Goal: Task Accomplishment & Management: Use online tool/utility

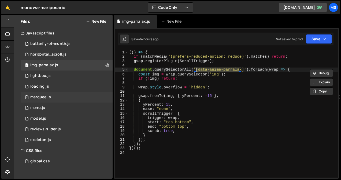
click at [50, 93] on div "1 marquee.js 0" at bounding box center [67, 97] width 92 height 11
click at [107, 96] on icon at bounding box center [107, 97] width 4 height 5
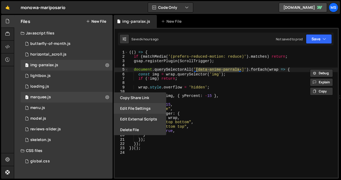
click at [130, 109] on button "Edit File Settings" at bounding box center [140, 108] width 52 height 11
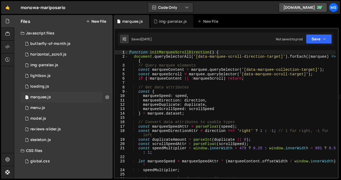
click at [106, 97] on icon at bounding box center [107, 97] width 4 height 5
type input "marquee"
radio input "true"
checkbox input "true"
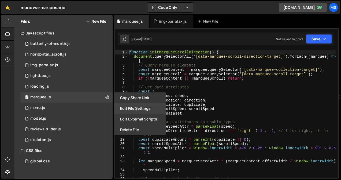
click at [129, 107] on button "Edit File Settings" at bounding box center [140, 108] width 52 height 11
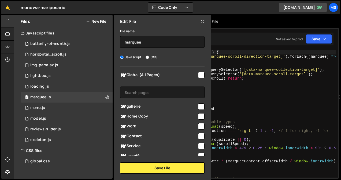
click at [198, 143] on input "checkbox" at bounding box center [201, 146] width 6 height 6
checkbox input "true"
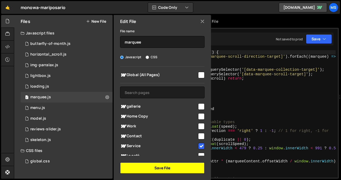
click at [180, 166] on button "Save File" at bounding box center [162, 168] width 84 height 11
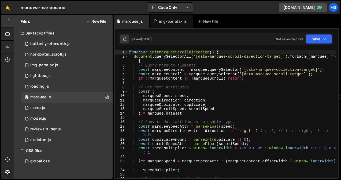
type textarea "marqueeDirection: direction,"
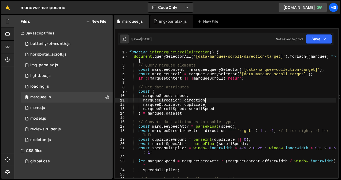
click at [237, 99] on div "function initMarqueeScrollDirection ( ) { document . querySelectorAll ( '[data-…" at bounding box center [231, 118] width 207 height 137
